Goal: Navigation & Orientation: Find specific page/section

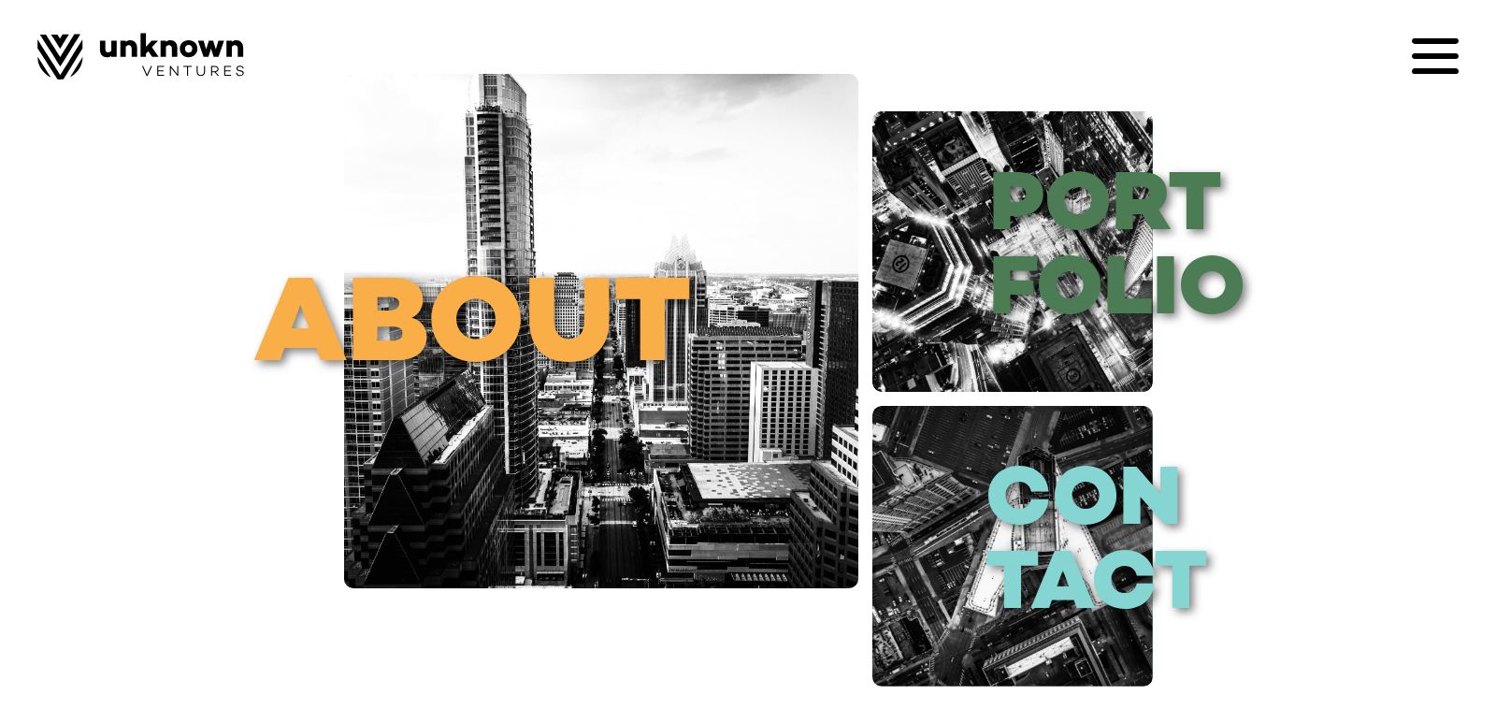
click at [1423, 50] on icon at bounding box center [1435, 56] width 47 height 47
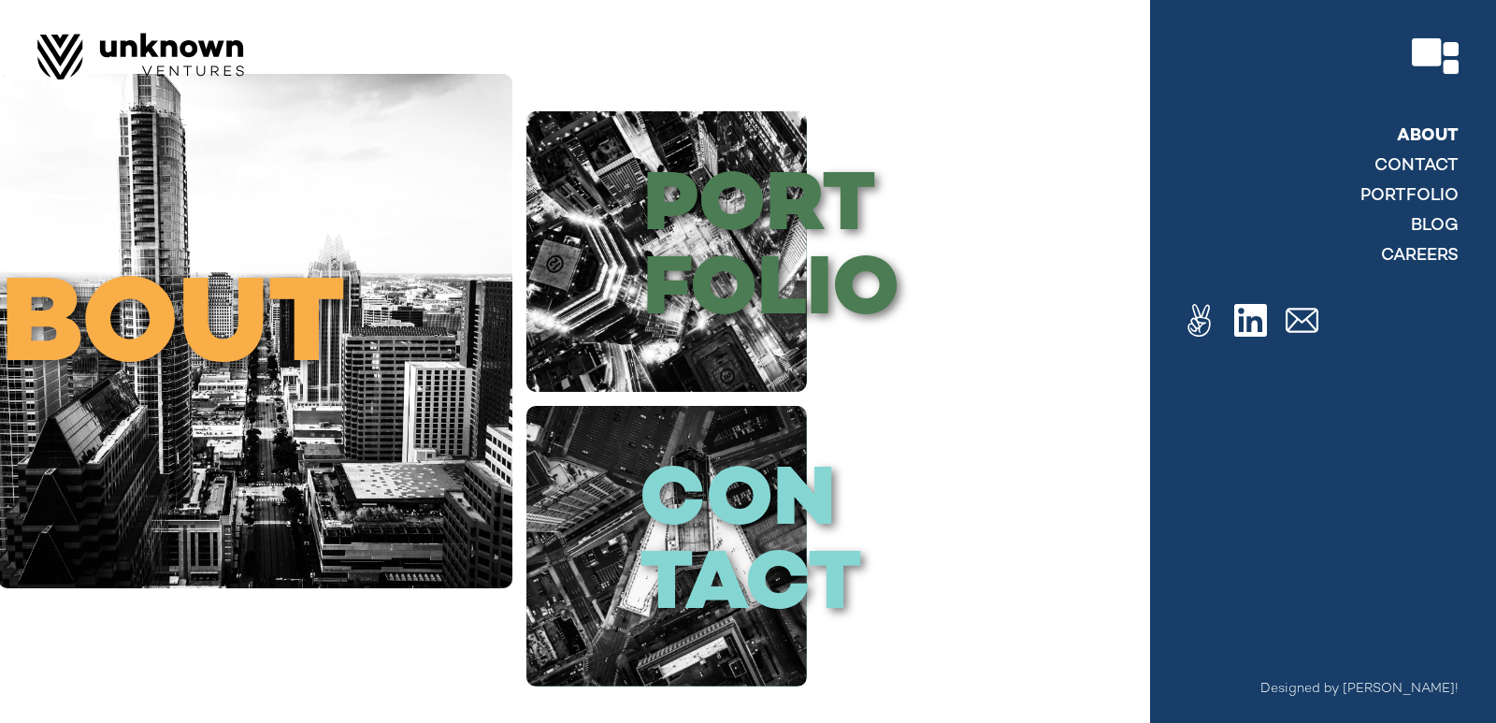
click at [1446, 137] on link "About" at bounding box center [1428, 136] width 62 height 22
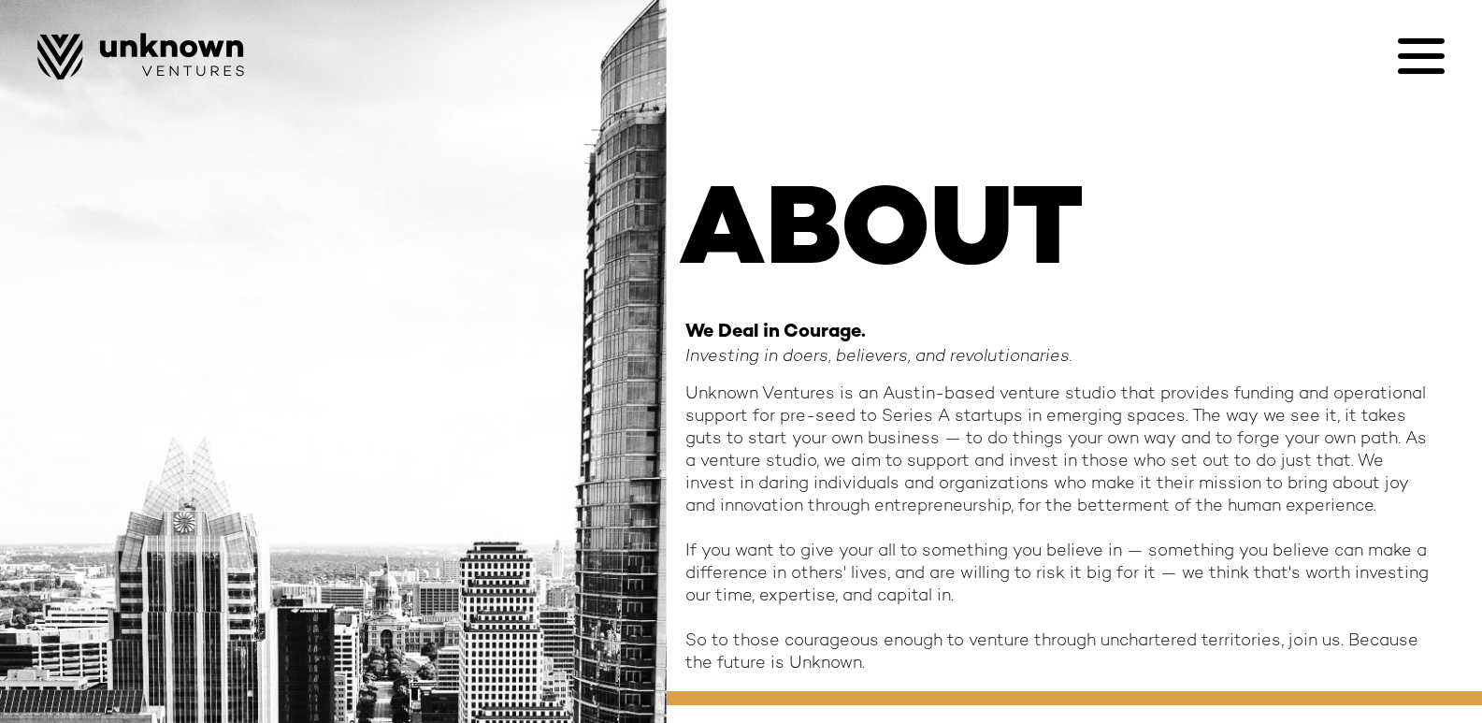
scroll to position [92, 0]
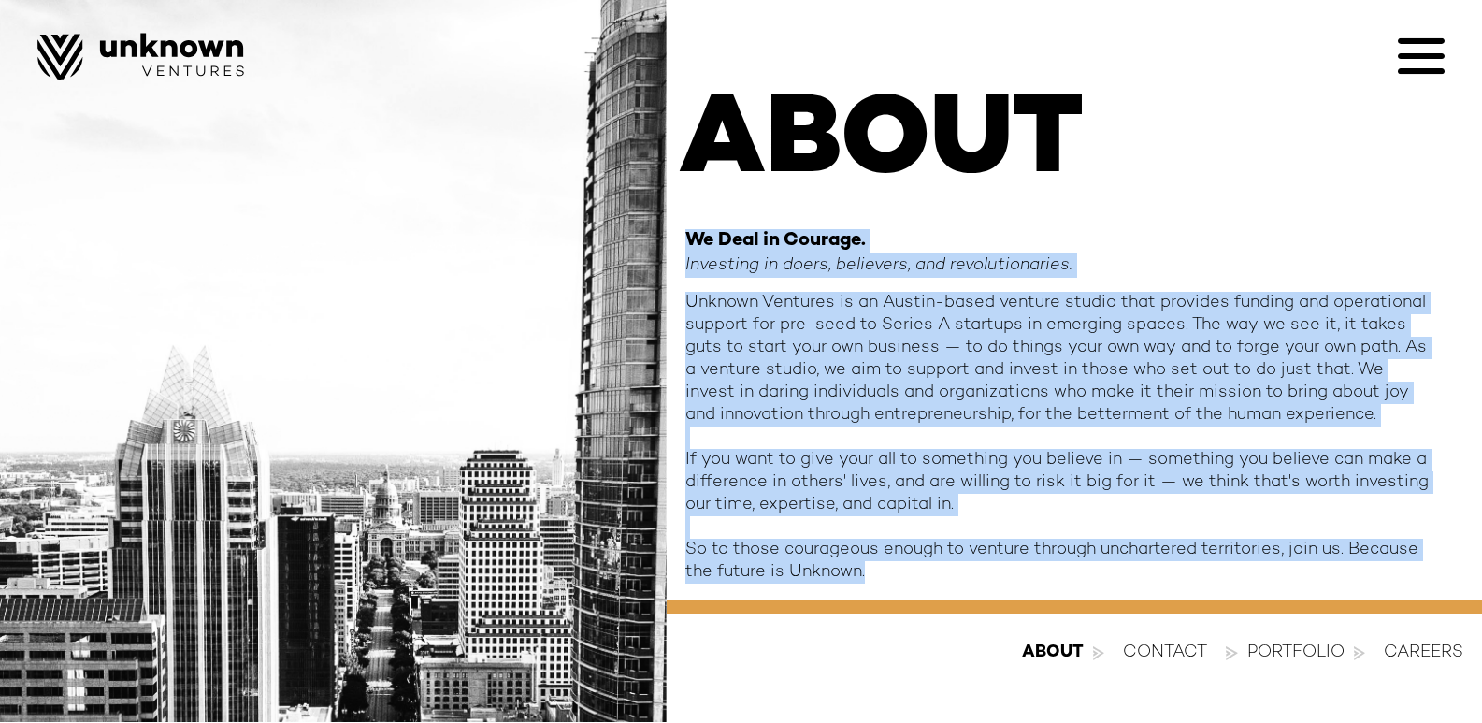
drag, startPoint x: 676, startPoint y: 243, endPoint x: 1017, endPoint y: 594, distance: 489.3
click at [1017, 594] on div "ABOUT We Deal in Courage. Investing in doers, believers, and revolutionaries. U…" at bounding box center [1074, 315] width 815 height 814
